Goal: Task Accomplishment & Management: Use online tool/utility

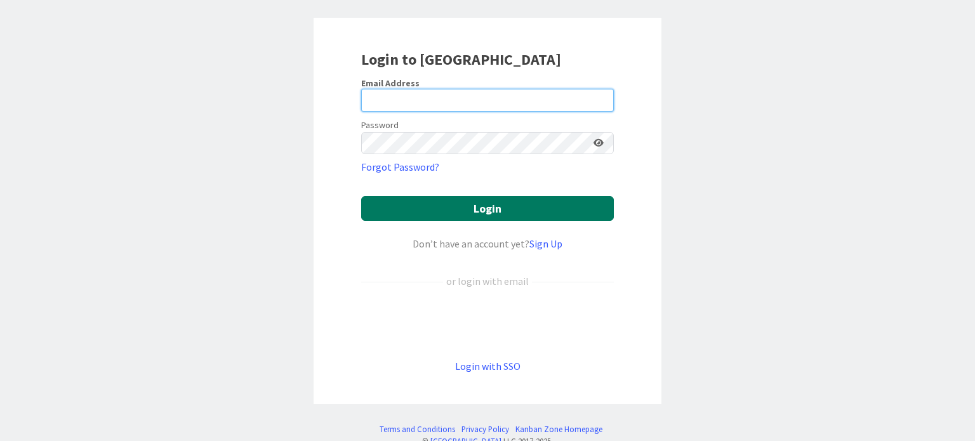
type input "[PERSON_NAME][EMAIL_ADDRESS][PERSON_NAME][DOMAIN_NAME]"
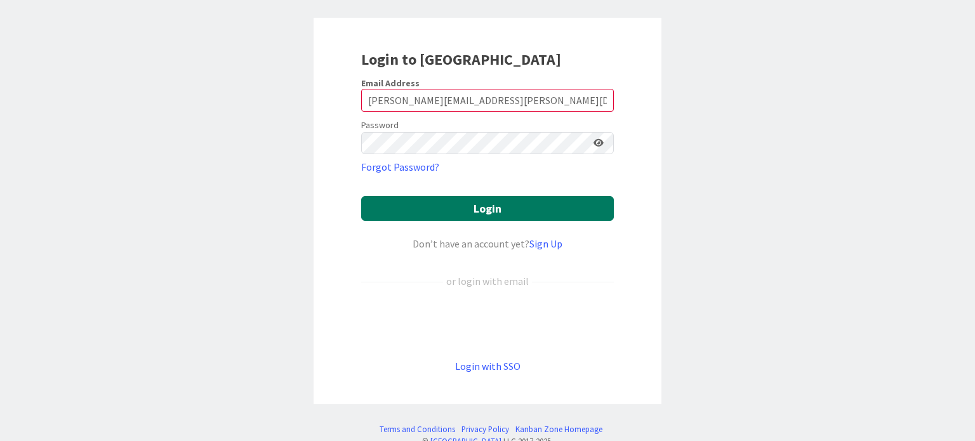
click at [498, 206] on button "Login" at bounding box center [487, 208] width 253 height 25
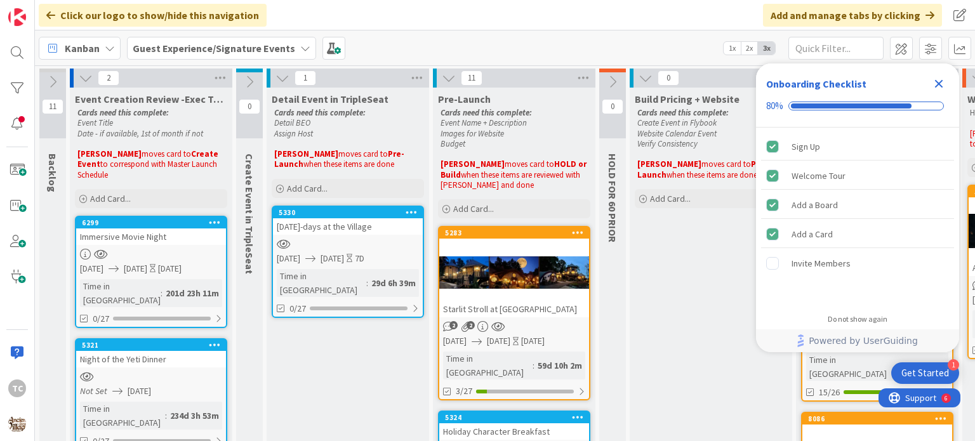
click at [941, 83] on icon "Close Checklist" at bounding box center [939, 84] width 8 height 8
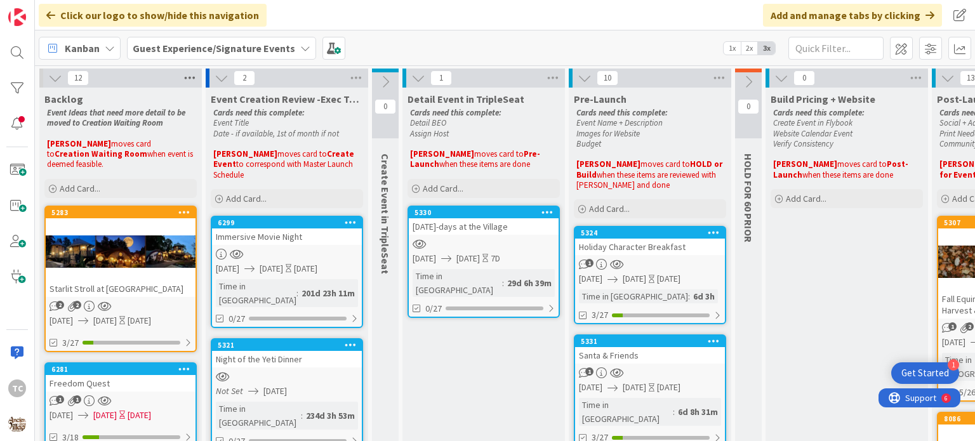
click at [195, 75] on icon at bounding box center [190, 78] width 17 height 19
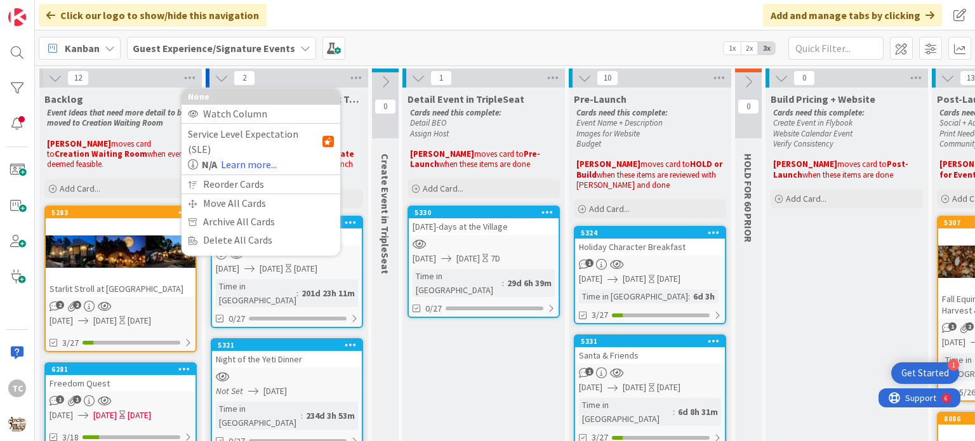
drag, startPoint x: 44, startPoint y: 75, endPoint x: 51, endPoint y: 78, distance: 7.7
click at [51, 77] on div "12 None Watch Column Service Level Expectation (SLE) N/A Learn more... Reorder …" at bounding box center [120, 78] width 163 height 19
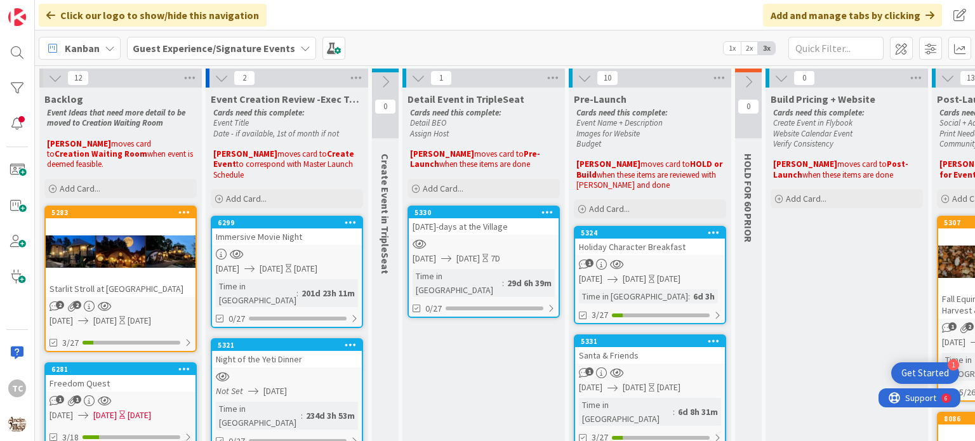
click at [53, 78] on icon at bounding box center [55, 78] width 14 height 14
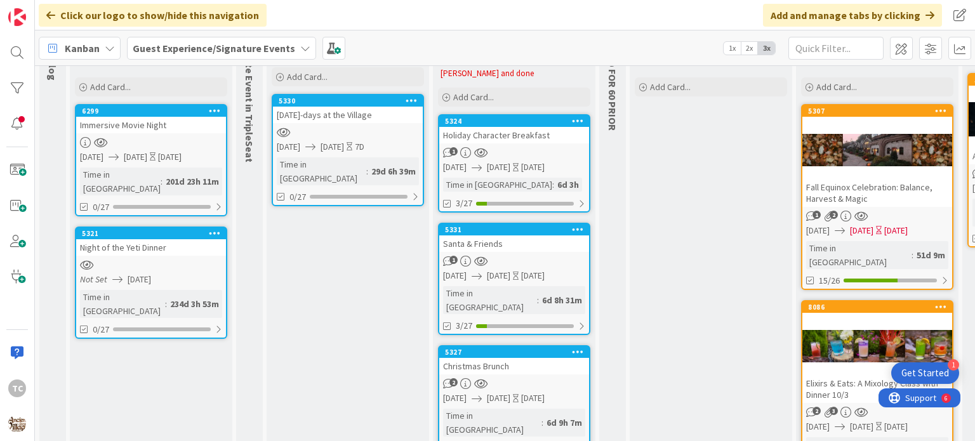
scroll to position [127, 0]
